Goal: Navigation & Orientation: Find specific page/section

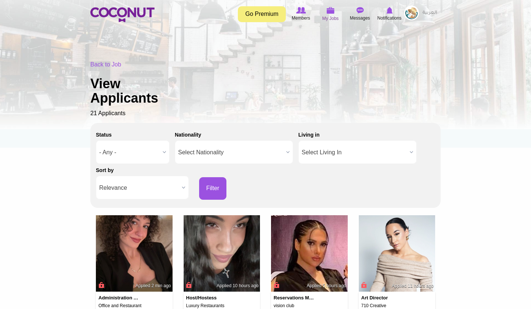
click at [327, 15] on span "My Jobs" at bounding box center [330, 18] width 17 height 7
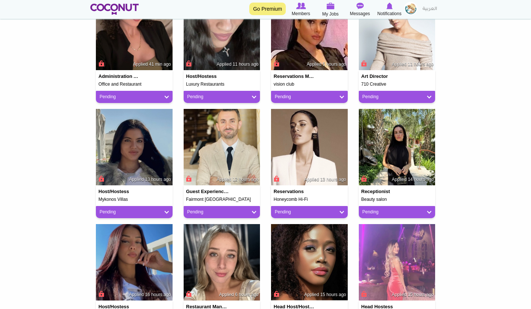
scroll to position [236, 0]
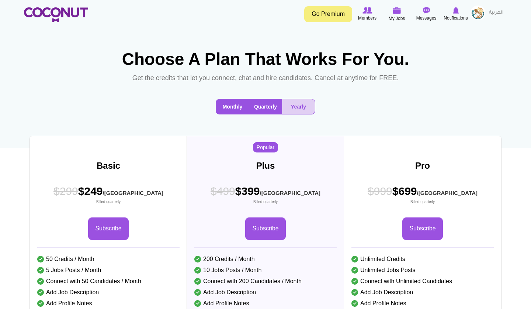
click at [230, 108] on button "Monthly" at bounding box center [232, 106] width 33 height 15
